Goal: Use online tool/utility: Utilize a website feature to perform a specific function

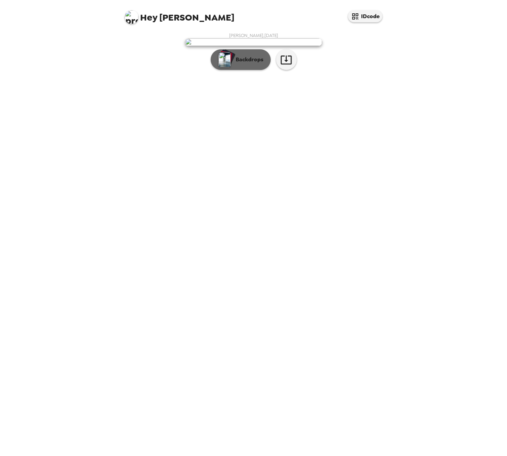
click at [241, 70] on button "Backdrops" at bounding box center [241, 59] width 60 height 21
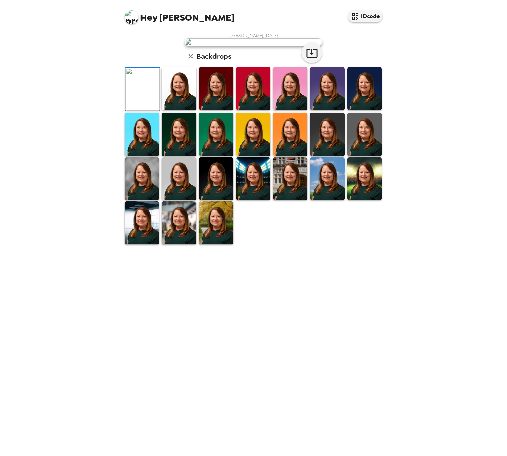
click at [222, 244] on img at bounding box center [216, 223] width 34 height 43
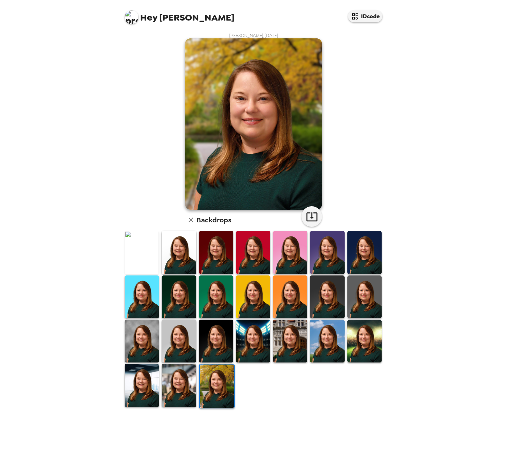
click at [187, 391] on img at bounding box center [179, 385] width 34 height 43
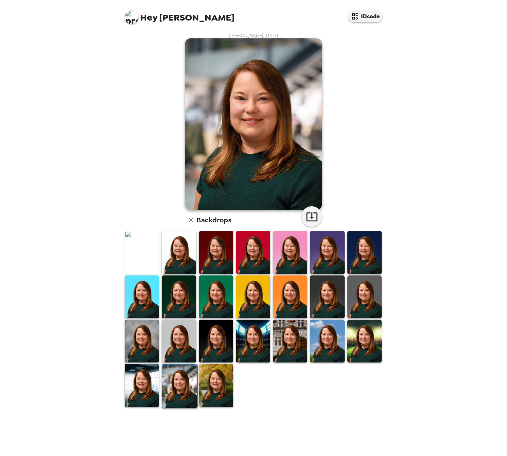
click at [144, 392] on img at bounding box center [142, 385] width 34 height 43
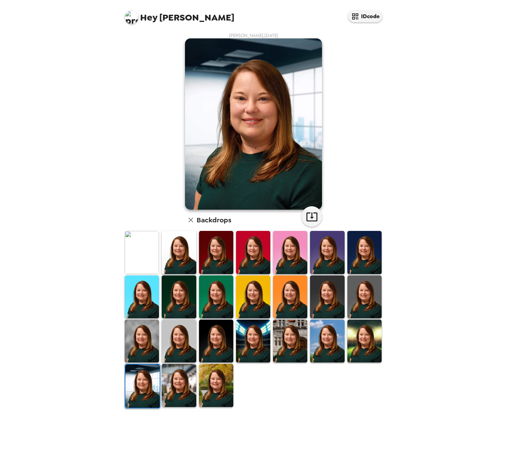
click at [178, 388] on img at bounding box center [179, 385] width 34 height 43
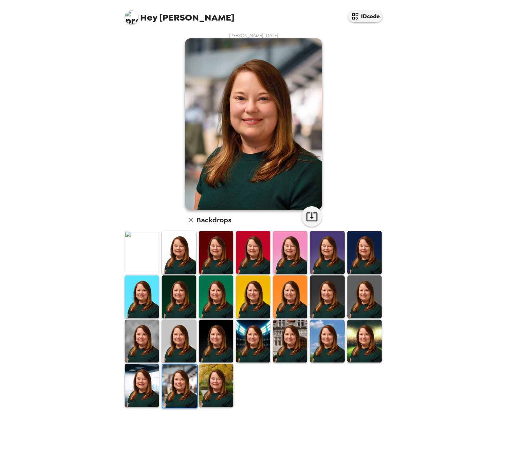
click at [281, 336] on img at bounding box center [290, 341] width 34 height 43
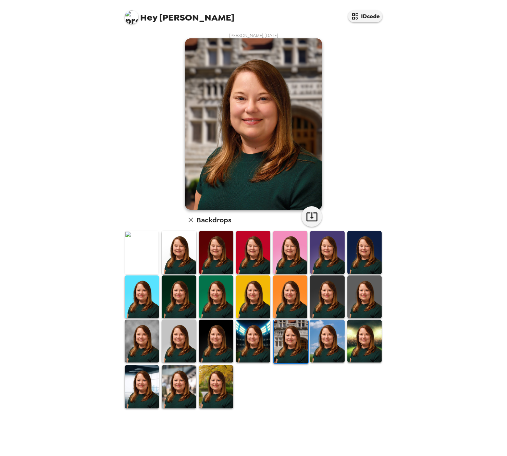
click at [251, 338] on img at bounding box center [253, 341] width 34 height 43
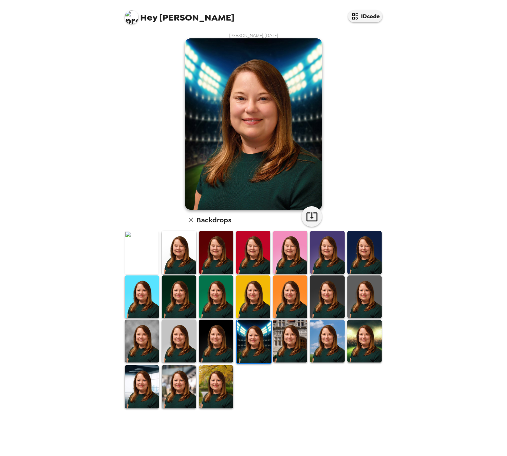
click at [366, 331] on img at bounding box center [364, 341] width 34 height 43
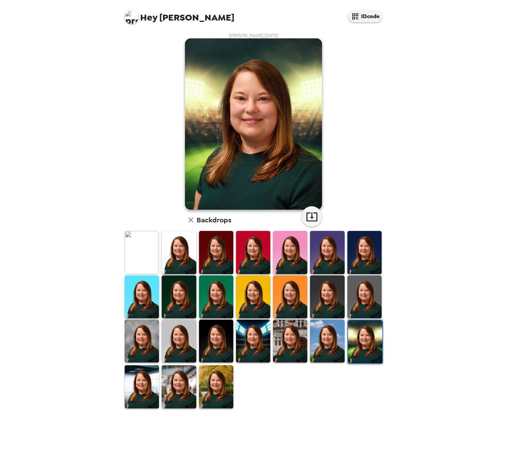
click at [326, 344] on img at bounding box center [327, 341] width 34 height 43
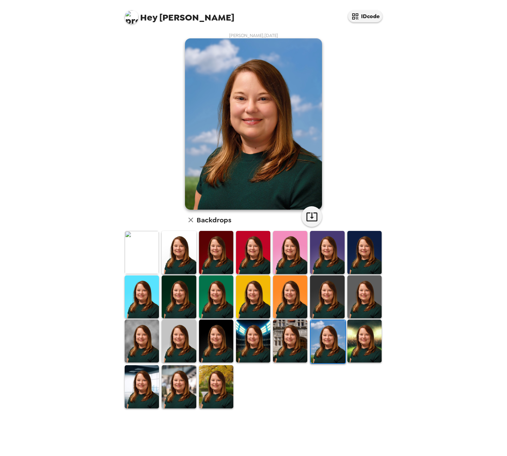
click at [192, 383] on img at bounding box center [179, 386] width 34 height 43
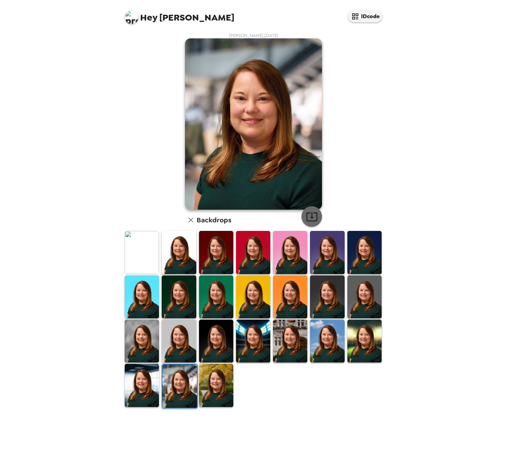
click at [311, 215] on icon "button" at bounding box center [312, 217] width 12 height 12
